Goal: Find specific page/section: Find specific page/section

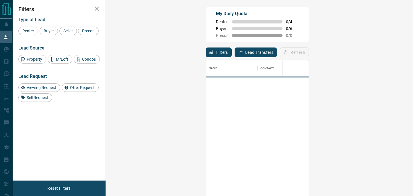
scroll to position [148, 295]
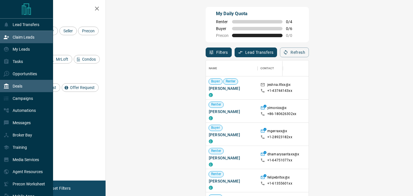
click at [22, 88] on p "Deals" at bounding box center [18, 86] width 10 height 5
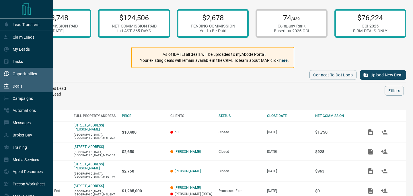
click at [25, 77] on div "Opportunities" at bounding box center [20, 73] width 34 height 9
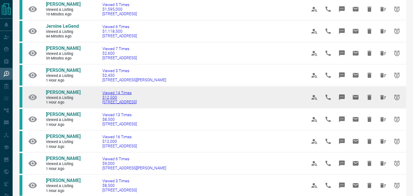
scroll to position [77, 0]
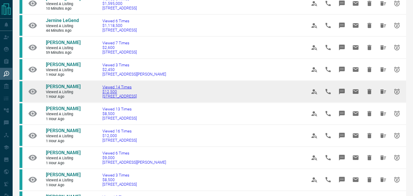
click at [102, 98] on span "[STREET_ADDRESS]" at bounding box center [119, 96] width 34 height 5
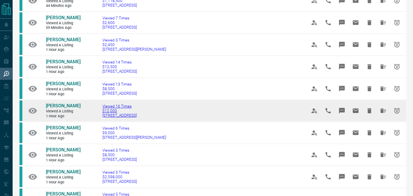
scroll to position [102, 0]
click at [102, 113] on span "$12,000" at bounding box center [119, 110] width 34 height 5
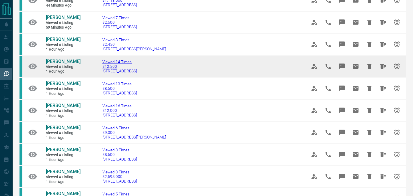
click at [102, 69] on span "$12,500" at bounding box center [119, 66] width 34 height 5
